Goal: Information Seeking & Learning: Learn about a topic

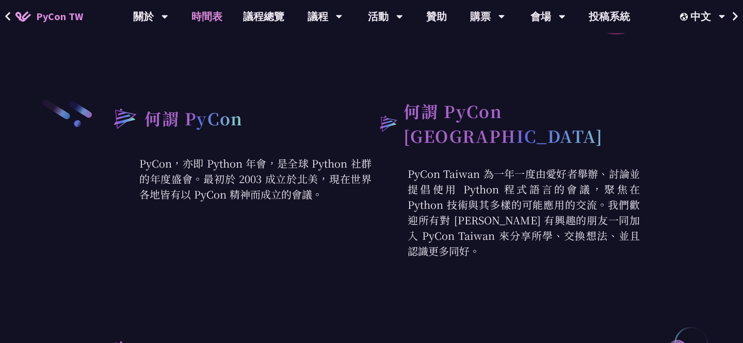
scroll to position [339, 0]
click at [216, 20] on link "時間表" at bounding box center [207, 16] width 52 height 33
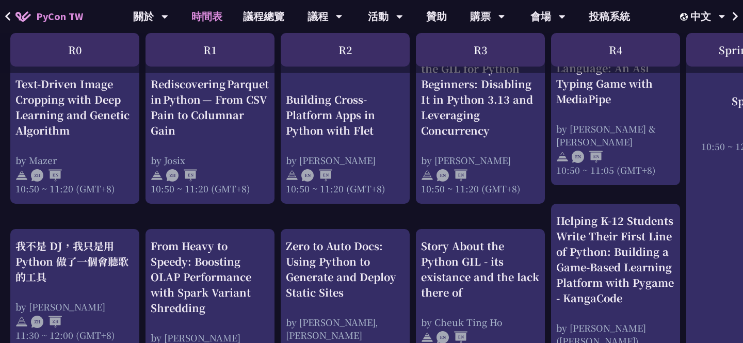
scroll to position [794, 0]
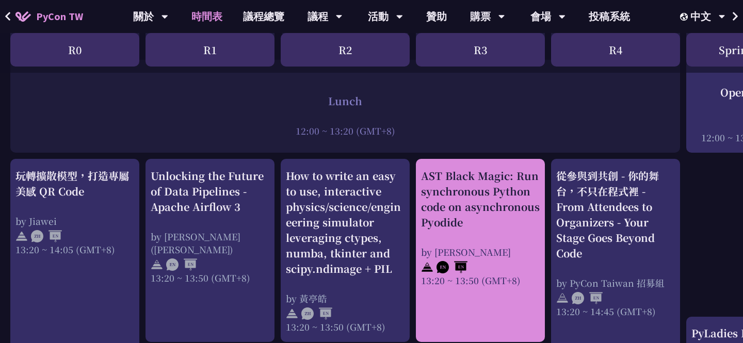
click at [436, 173] on div "AST Black Magic: Run synchronous Python code on asynchronous Pyodide" at bounding box center [480, 199] width 119 height 62
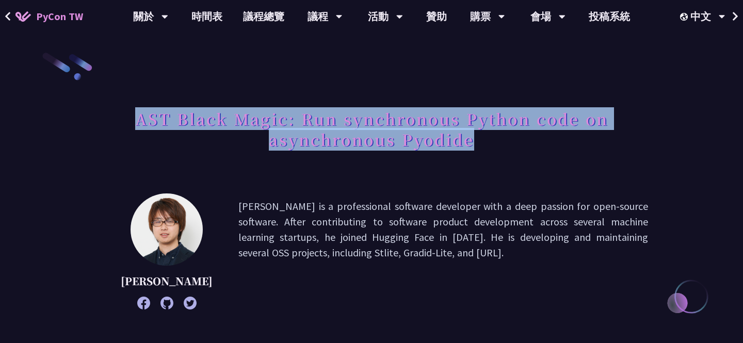
drag, startPoint x: 138, startPoint y: 119, endPoint x: 479, endPoint y: 140, distance: 341.1
click at [479, 140] on h1 "AST Black Magic: Run synchronous Python code on asynchronous Pyodide" at bounding box center [371, 129] width 553 height 52
copy h1 "AST Black Magic: Run synchronous Python code on asynchronous Pyodide"
click at [519, 145] on h1 "AST Black Magic: Run synchronous Python code on asynchronous Pyodide" at bounding box center [371, 129] width 553 height 52
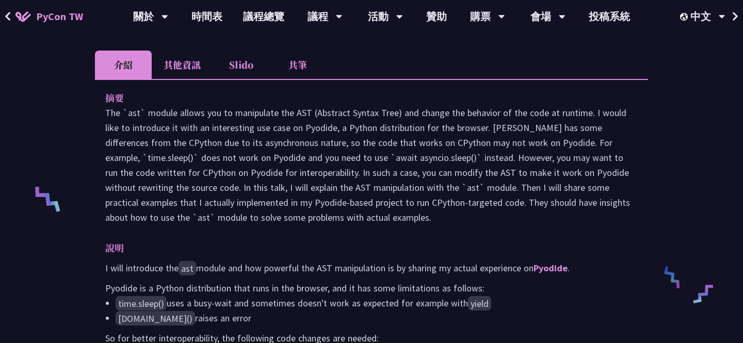
scroll to position [316, 0]
click at [211, 20] on link "時間表" at bounding box center [207, 16] width 52 height 33
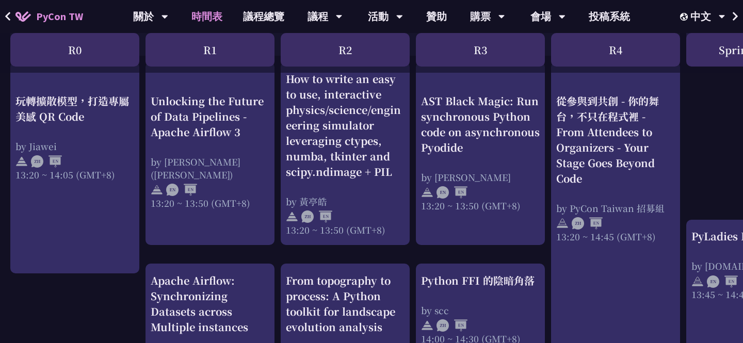
scroll to position [883, 0]
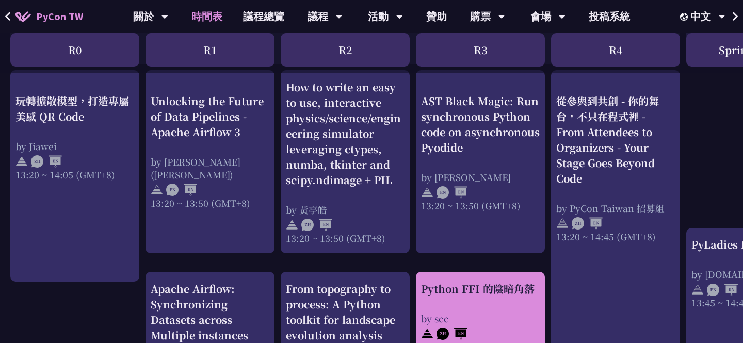
drag, startPoint x: 416, startPoint y: 282, endPoint x: 532, endPoint y: 282, distance: 116.1
click at [532, 282] on div "Python FFI 的陰暗角落 by scc 14:00 ~ 14:30 (GMT+8)" at bounding box center [480, 317] width 129 height 90
copy div "Python FFI 的陰暗角落"
